Goal: Book appointment/travel/reservation

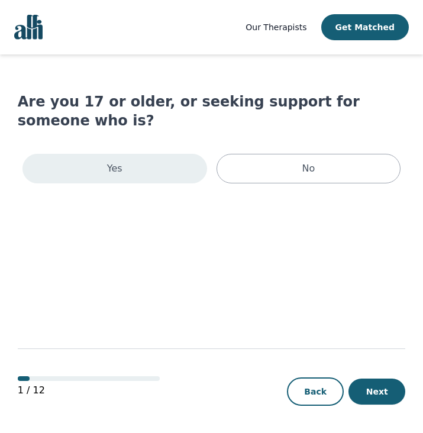
click at [174, 154] on div "Yes" at bounding box center [114, 169] width 185 height 30
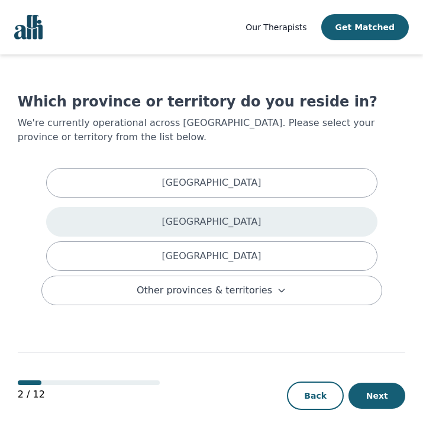
click at [227, 220] on p "[GEOGRAPHIC_DATA]" at bounding box center [210, 222] width 99 height 14
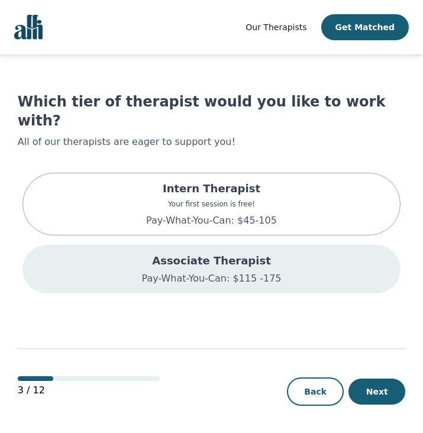
click at [164, 271] on p "Pay-What-You-Can: $115 -175" at bounding box center [211, 278] width 140 height 14
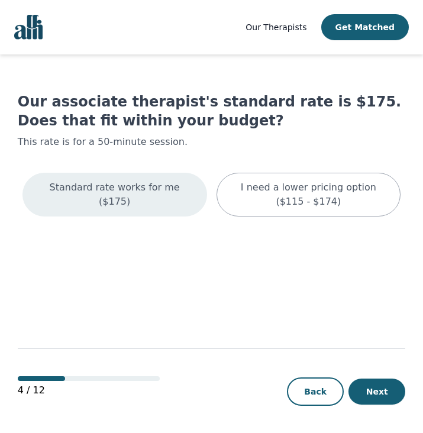
click at [174, 203] on div "Standard rate works for me ($175)" at bounding box center [114, 195] width 185 height 44
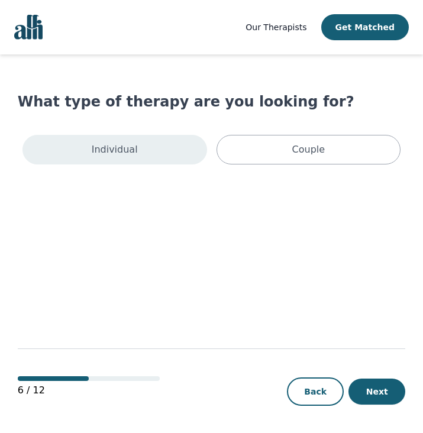
click at [147, 141] on div "Individual" at bounding box center [114, 150] width 185 height 30
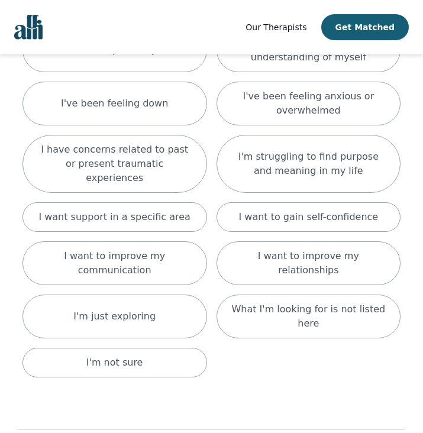
scroll to position [146, 0]
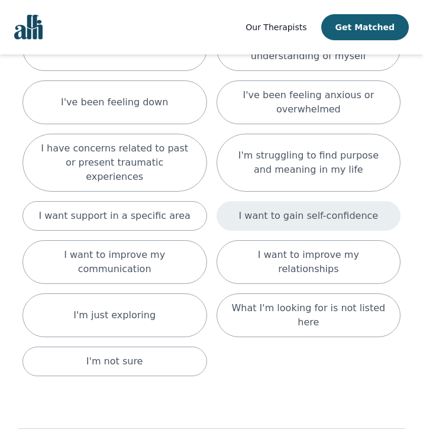
click at [320, 210] on div "I want to gain self-confidence" at bounding box center [308, 216] width 185 height 30
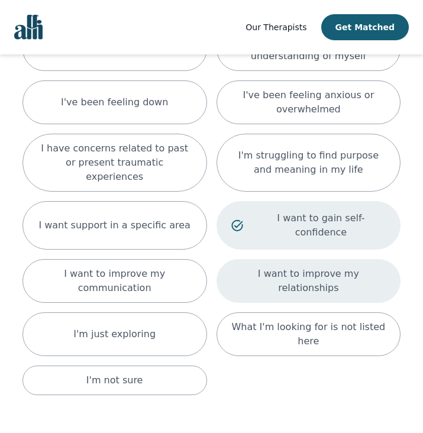
click at [297, 267] on p "I want to improve my relationships" at bounding box center [308, 281] width 155 height 28
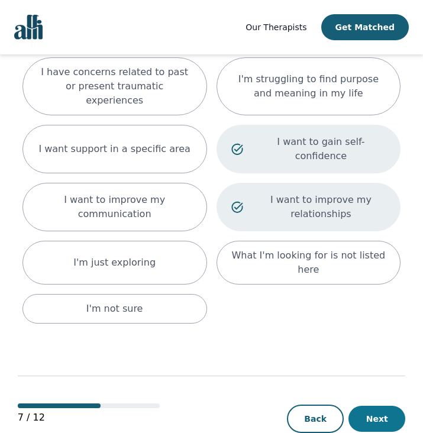
click at [370, 406] on button "Next" at bounding box center [376, 419] width 57 height 26
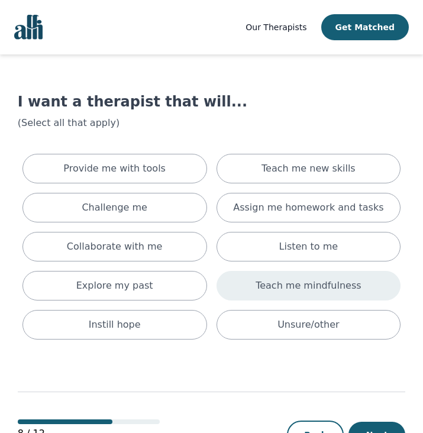
click at [329, 286] on p "Teach me mindfulness" at bounding box center [308, 286] width 105 height 14
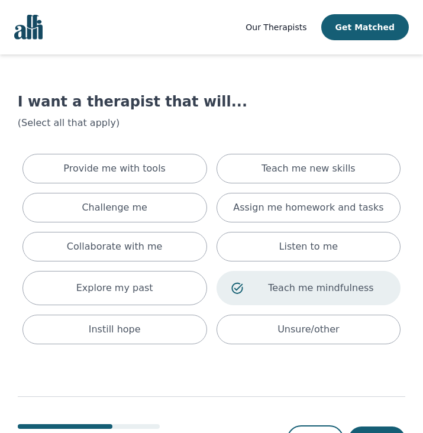
click at [367, 424] on div "8 / 12 Back Next" at bounding box center [211, 435] width 387 height 38
click at [371, 428] on button "Next" at bounding box center [376, 439] width 57 height 26
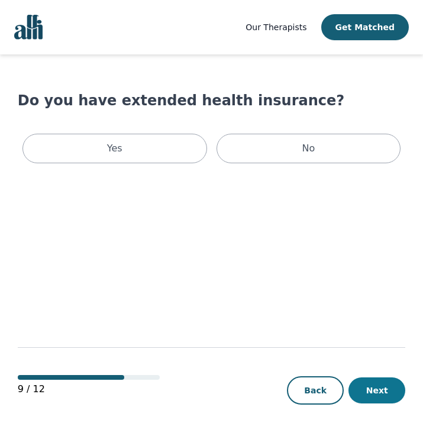
scroll to position [1, 0]
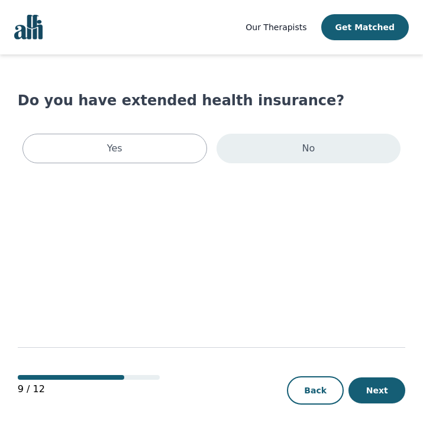
click at [297, 151] on div "No" at bounding box center [308, 149] width 185 height 30
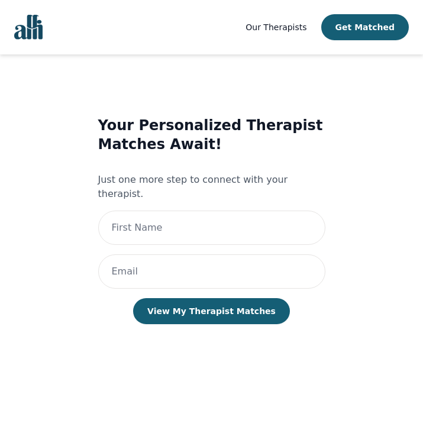
scroll to position [1, 0]
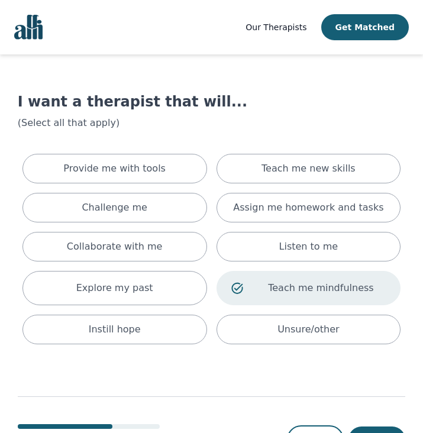
scroll to position [49, 0]
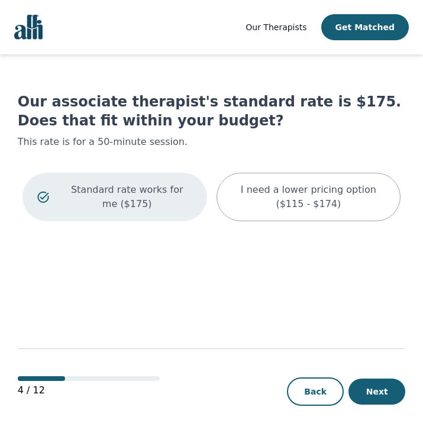
click at [11, 35] on nav "Our Therapists Get Matched" at bounding box center [211, 27] width 423 height 54
click at [35, 33] on img "Global" at bounding box center [28, 27] width 28 height 25
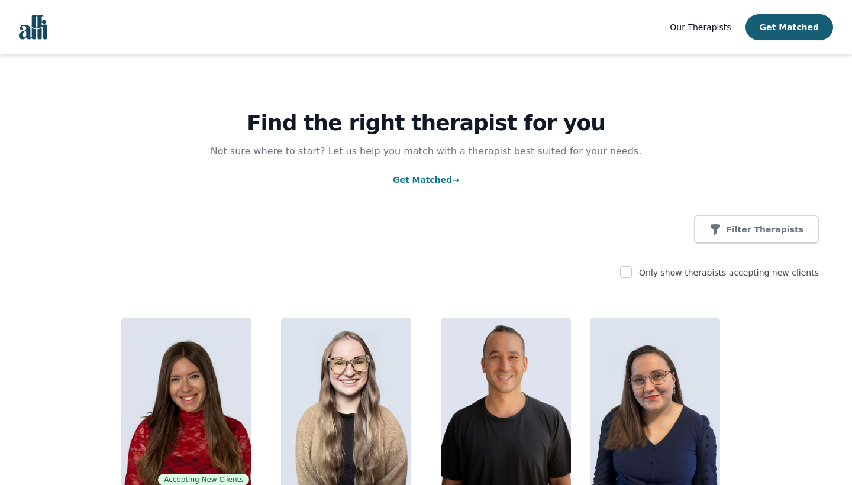
click at [705, 28] on span "Our Therapists" at bounding box center [700, 26] width 61 height 9
click at [35, 27] on img "Global" at bounding box center [33, 27] width 28 height 25
